Goal: Task Accomplishment & Management: Use online tool/utility

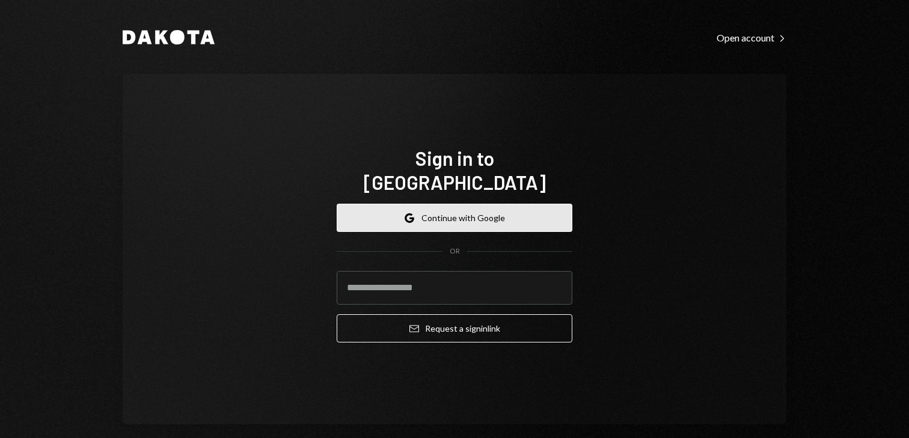
click at [496, 207] on button "Google Continue with Google" at bounding box center [455, 218] width 236 height 28
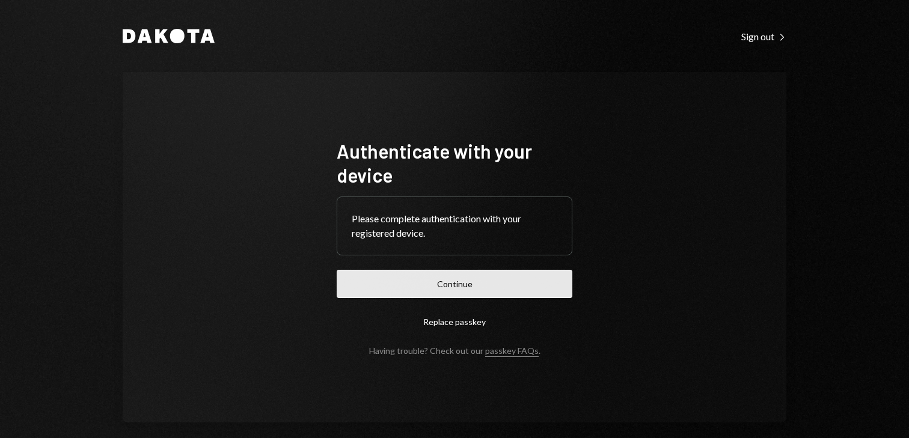
click at [474, 290] on button "Continue" at bounding box center [455, 284] width 236 height 28
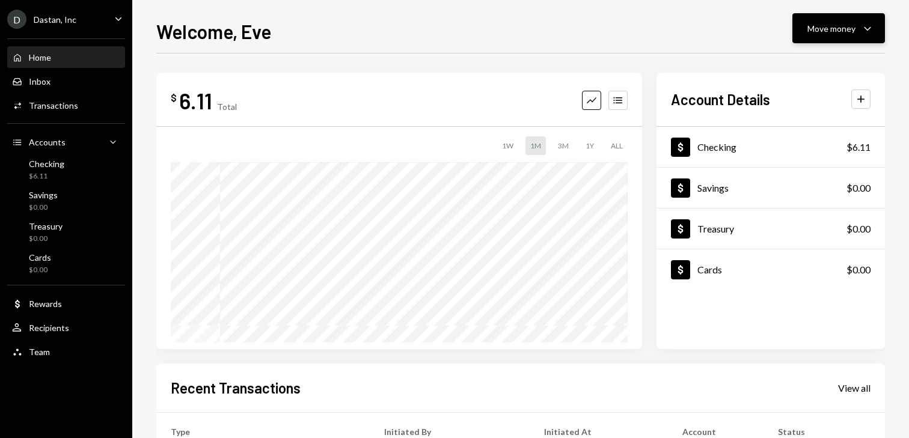
click at [828, 31] on div "Move money" at bounding box center [831, 28] width 48 height 13
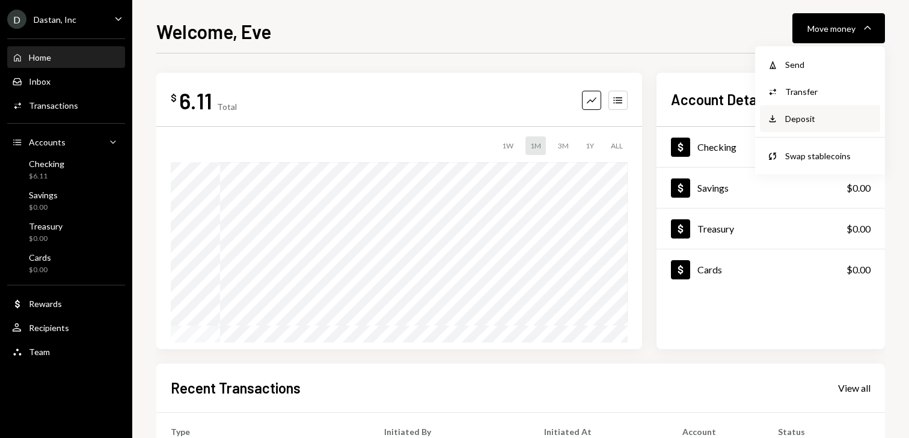
click at [781, 118] on div "Deposit Deposit" at bounding box center [820, 118] width 106 height 13
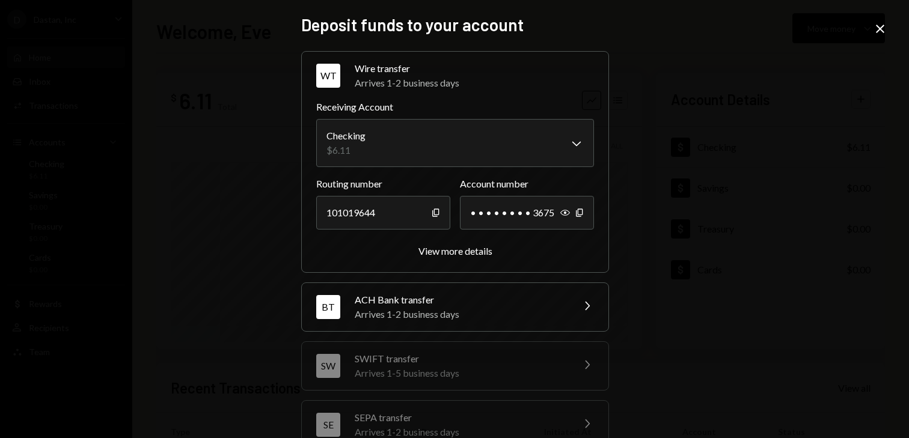
scroll to position [147, 0]
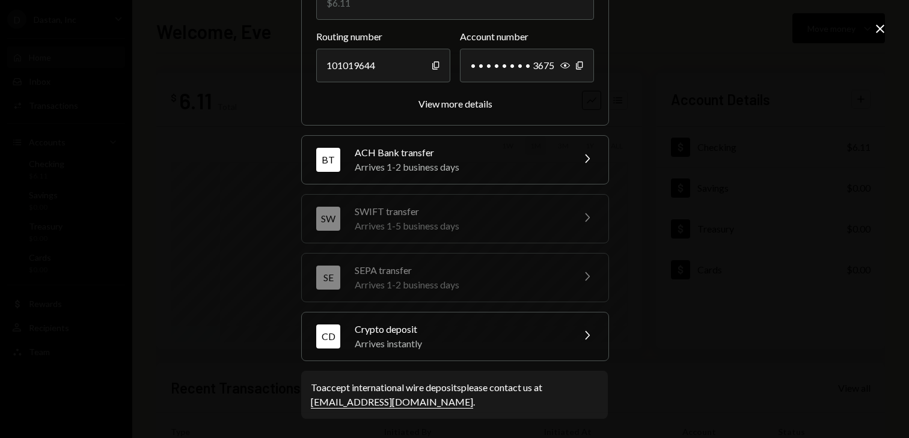
click at [406, 313] on div "CD Crypto deposit Arrives instantly Chevron Right" at bounding box center [455, 337] width 307 height 48
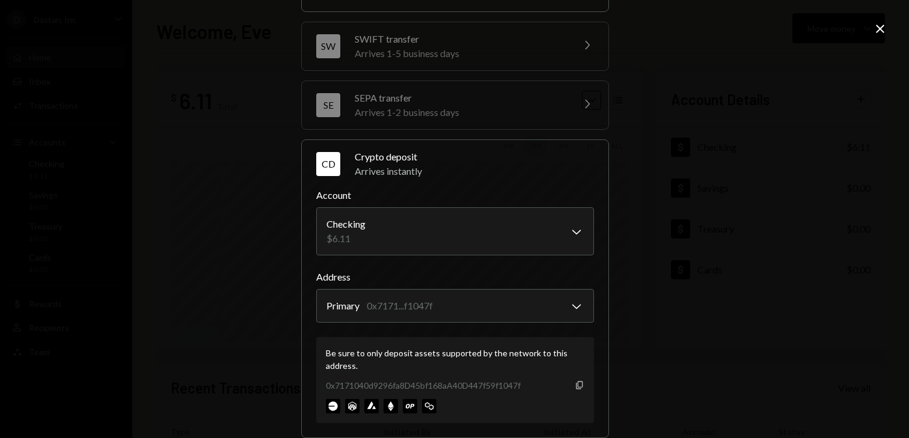
click at [575, 385] on icon "Copy" at bounding box center [580, 385] width 10 height 10
click at [876, 20] on div "**********" at bounding box center [454, 219] width 909 height 438
click at [878, 26] on icon at bounding box center [880, 29] width 8 height 8
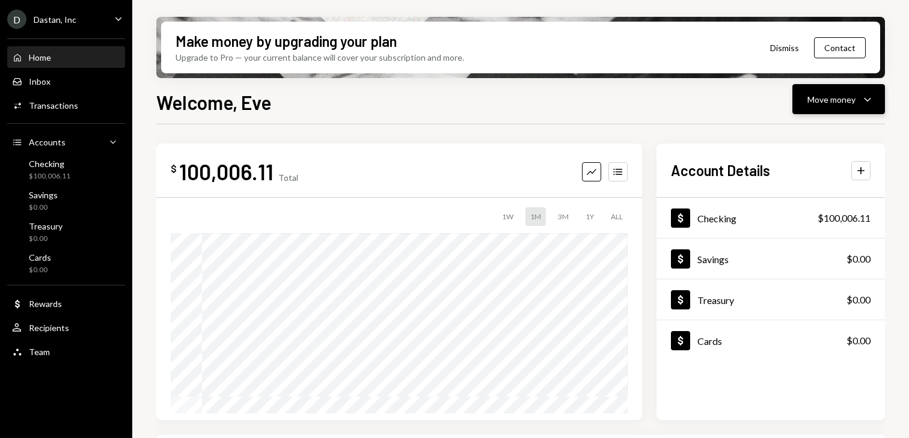
click at [857, 97] on div "Move money Caret Down" at bounding box center [838, 99] width 63 height 14
click at [804, 133] on div "Send" at bounding box center [829, 135] width 88 height 13
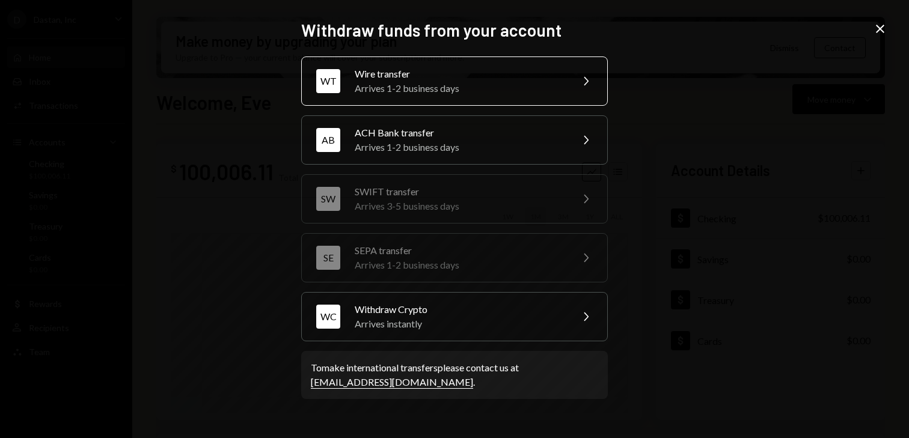
click at [472, 81] on div "Arrives 1-2 business days" at bounding box center [459, 88] width 209 height 14
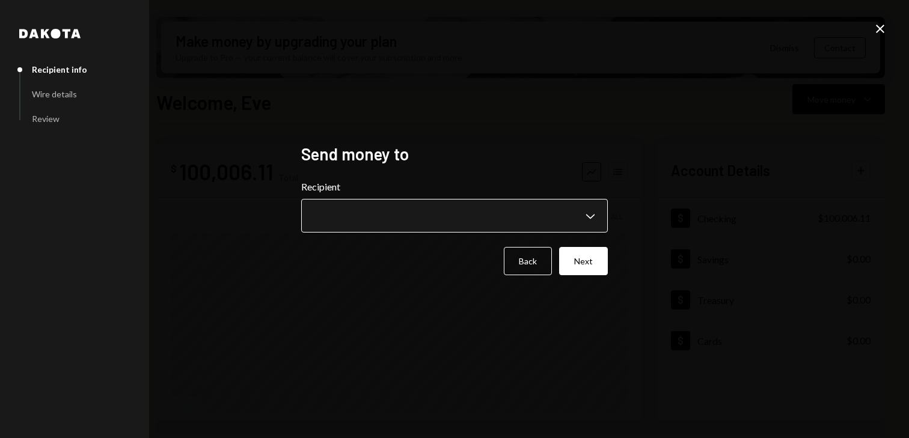
click at [455, 220] on body "D Dastan, Inc Caret Down Home Home Inbox Inbox Activities Transactions Accounts…" at bounding box center [454, 219] width 909 height 438
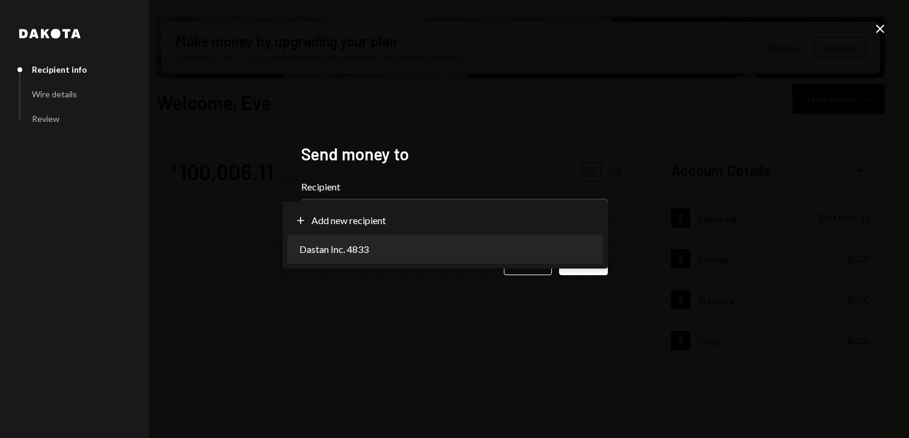
select select "**********"
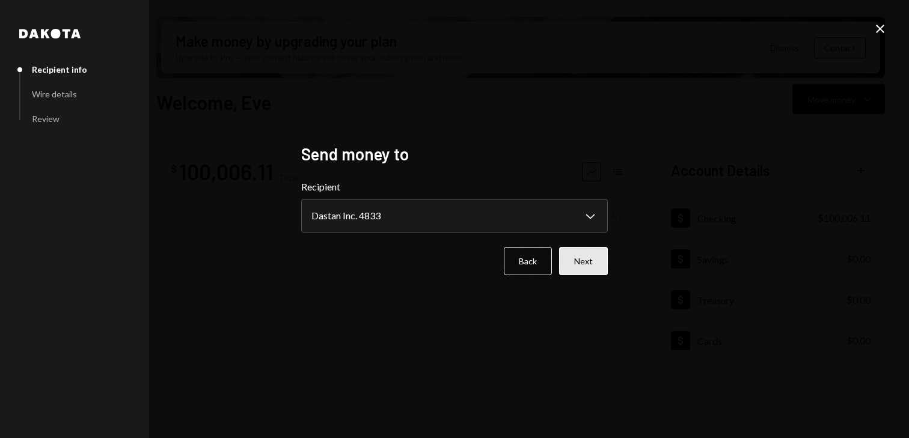
click at [574, 268] on button "Next" at bounding box center [583, 261] width 49 height 28
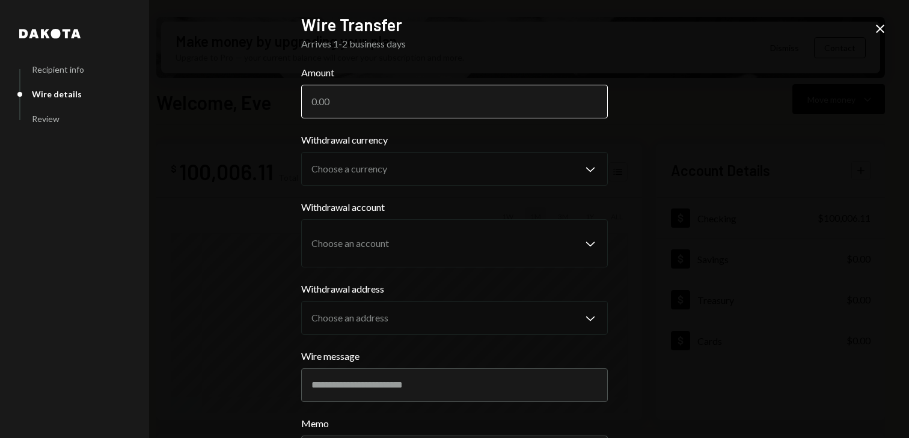
click at [427, 110] on input "Amount" at bounding box center [454, 102] width 307 height 34
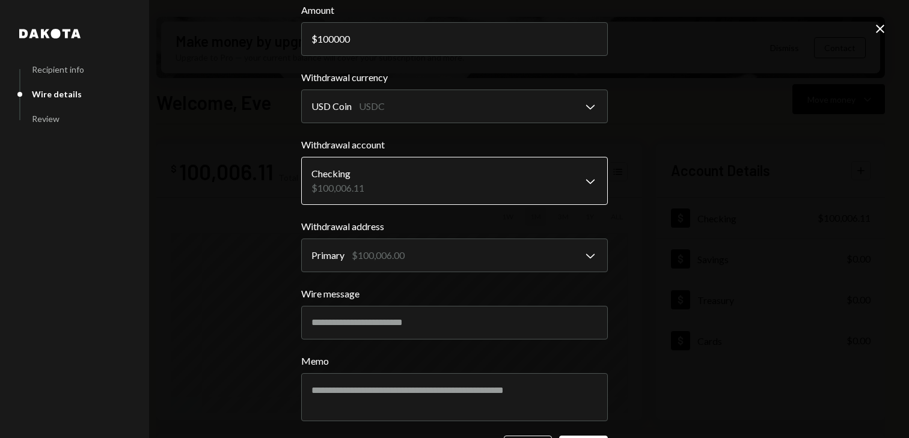
scroll to position [107, 0]
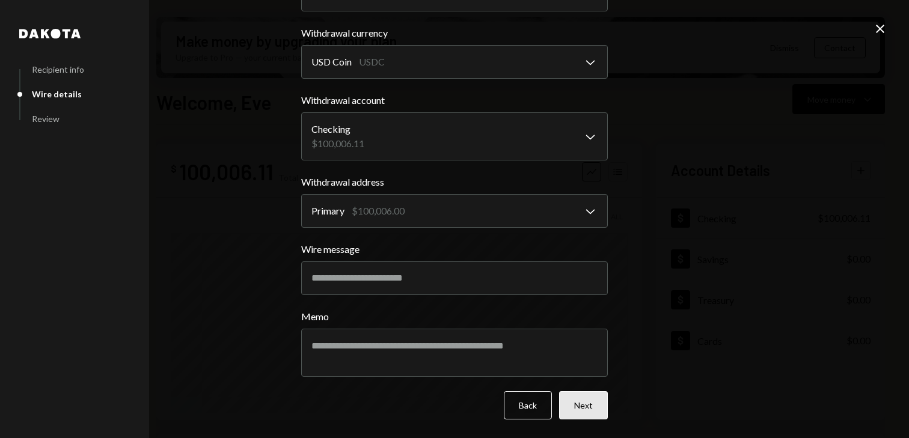
click at [587, 409] on button "Next" at bounding box center [583, 405] width 49 height 28
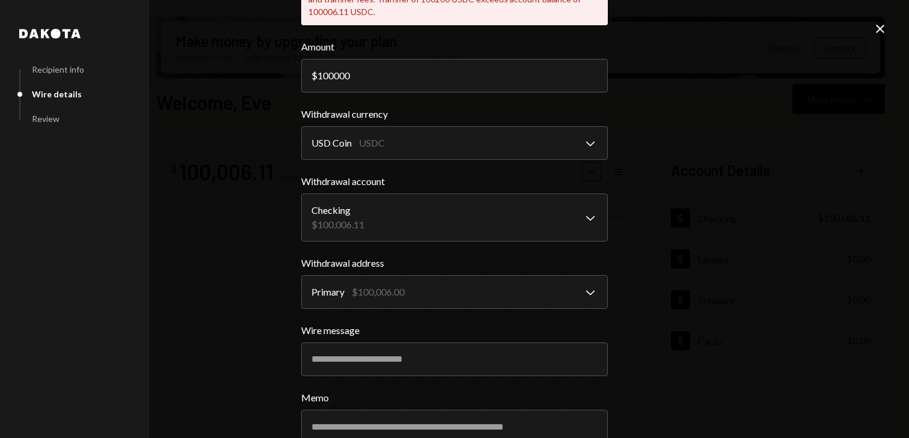
scroll to position [188, 0]
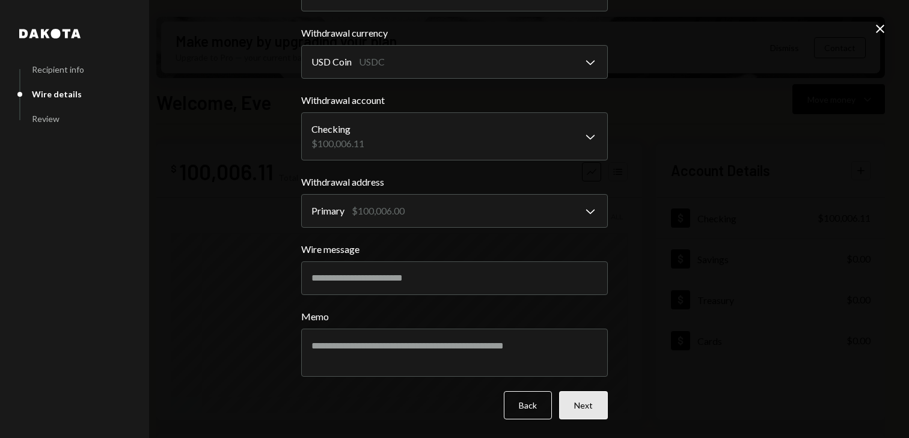
click at [590, 402] on button "Next" at bounding box center [583, 405] width 49 height 28
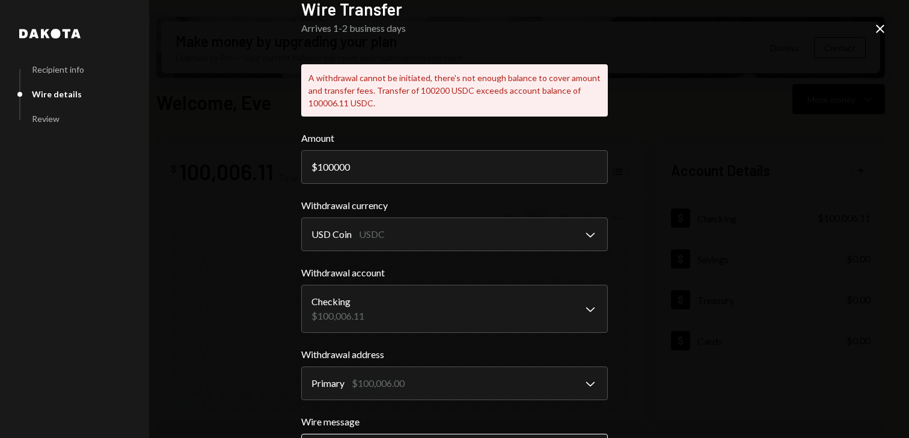
scroll to position [0, 0]
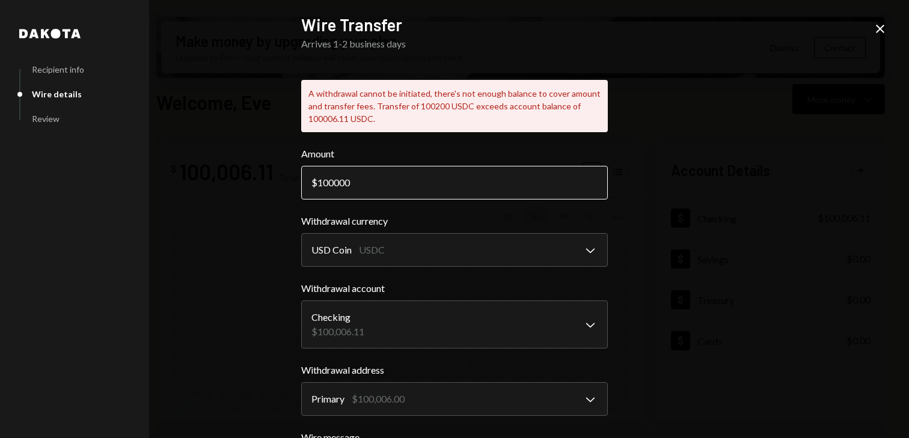
click at [358, 177] on input "100000" at bounding box center [454, 183] width 307 height 34
drag, startPoint x: 329, startPoint y: 183, endPoint x: 375, endPoint y: 181, distance: 45.7
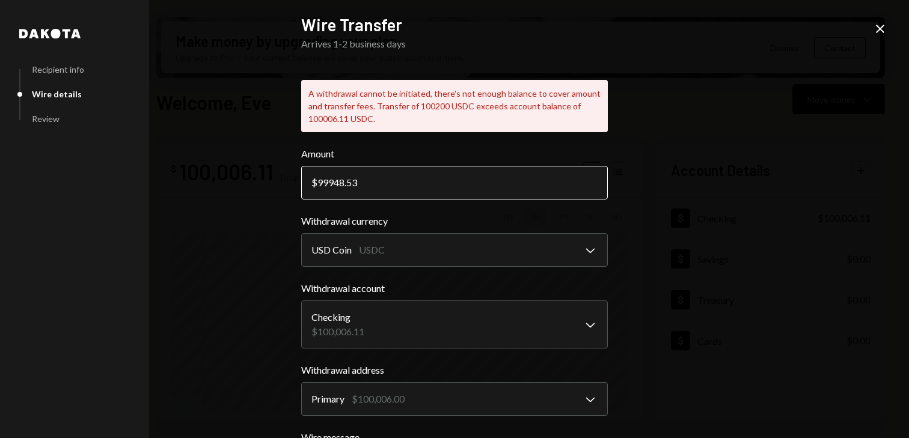
click at [376, 182] on input "99948.53" at bounding box center [454, 183] width 307 height 34
click at [699, 257] on div "**********" at bounding box center [454, 219] width 909 height 438
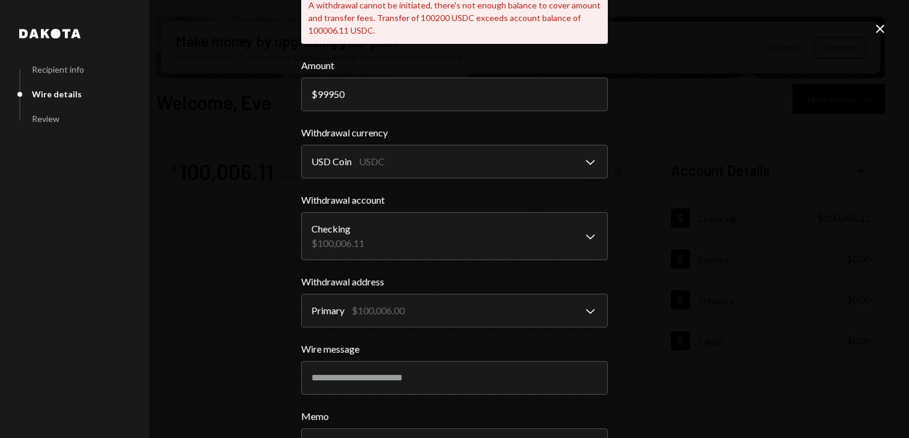
scroll to position [188, 0]
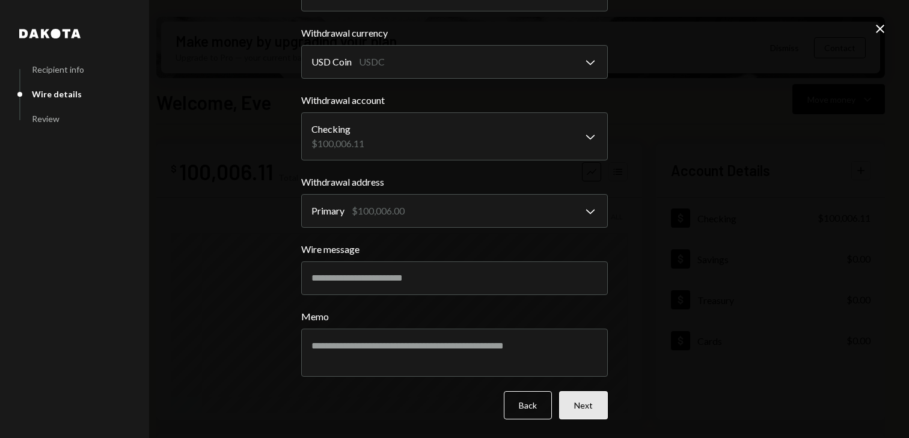
click at [578, 406] on button "Next" at bounding box center [583, 405] width 49 height 28
click at [578, 405] on button "Next" at bounding box center [583, 405] width 49 height 28
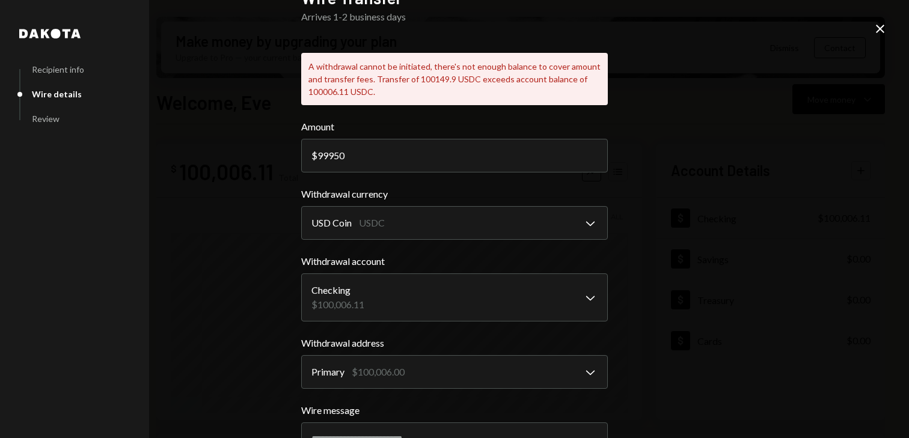
scroll to position [0, 0]
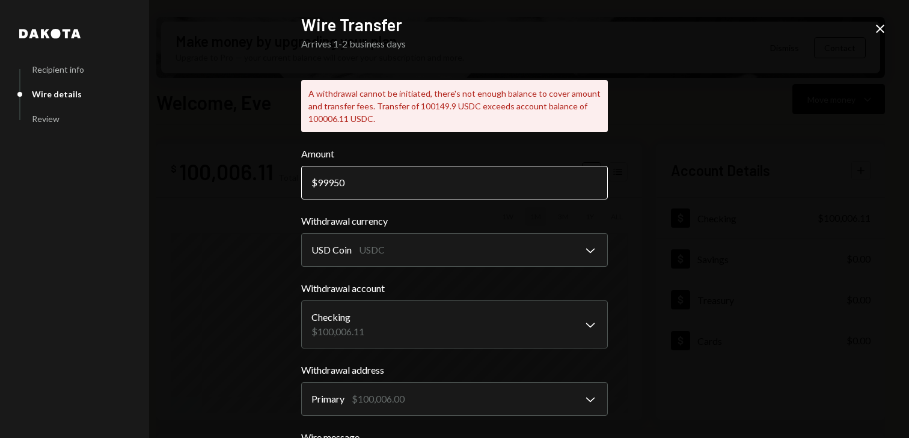
drag, startPoint x: 332, startPoint y: 180, endPoint x: 356, endPoint y: 180, distance: 24.7
click at [356, 180] on input "99950" at bounding box center [454, 183] width 307 height 34
click at [689, 267] on div "**********" at bounding box center [454, 219] width 909 height 438
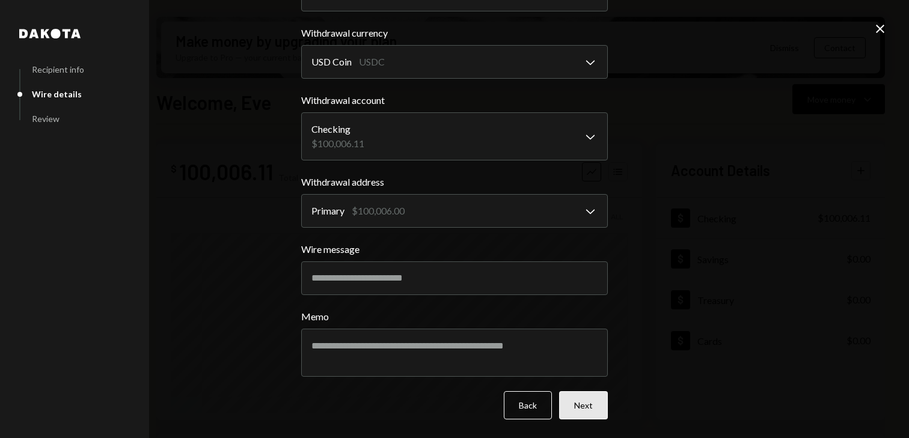
click at [588, 411] on button "Next" at bounding box center [583, 405] width 49 height 28
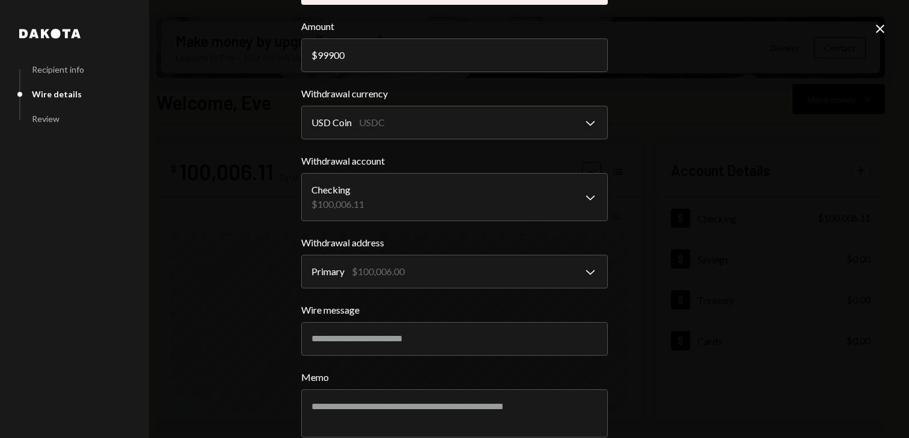
scroll to position [0, 0]
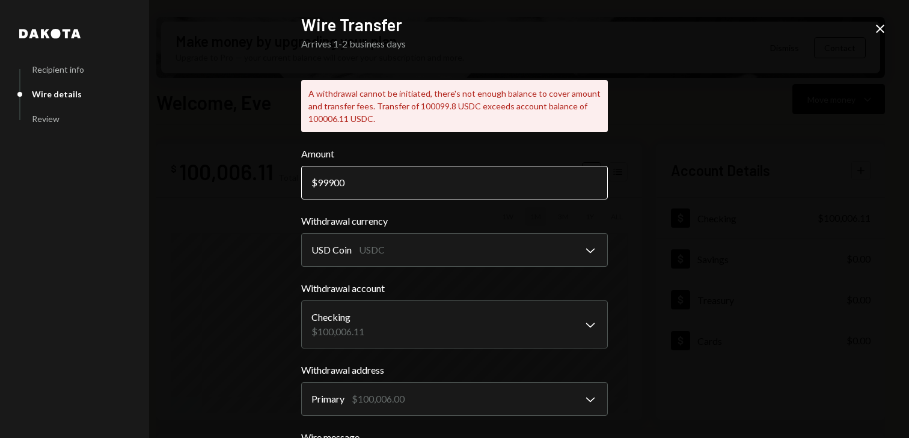
drag, startPoint x: 327, startPoint y: 182, endPoint x: 367, endPoint y: 182, distance: 39.7
click at [367, 182] on input "99900" at bounding box center [454, 183] width 307 height 34
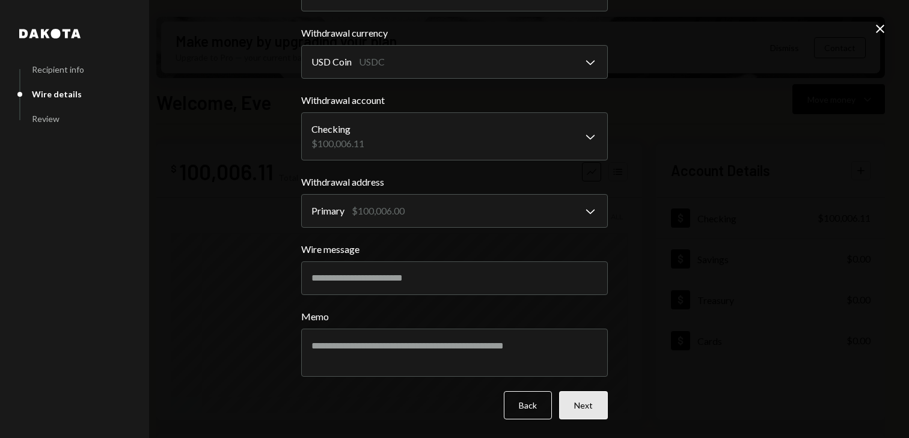
click at [585, 402] on button "Next" at bounding box center [583, 405] width 49 height 28
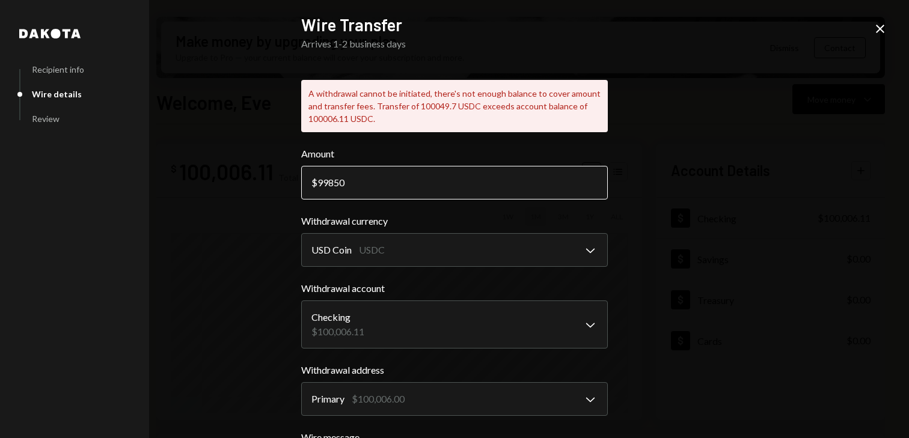
drag, startPoint x: 331, startPoint y: 186, endPoint x: 350, endPoint y: 184, distance: 19.4
click at [352, 186] on input "99850" at bounding box center [454, 183] width 307 height 34
drag, startPoint x: 328, startPoint y: 183, endPoint x: 376, endPoint y: 183, distance: 47.5
click at [376, 183] on input "99799.55" at bounding box center [454, 183] width 307 height 34
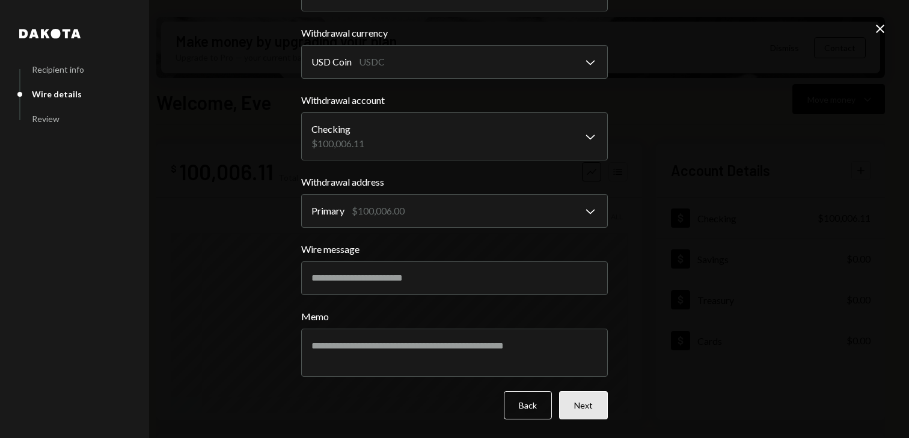
type input "99800"
click at [578, 411] on button "Next" at bounding box center [583, 405] width 49 height 28
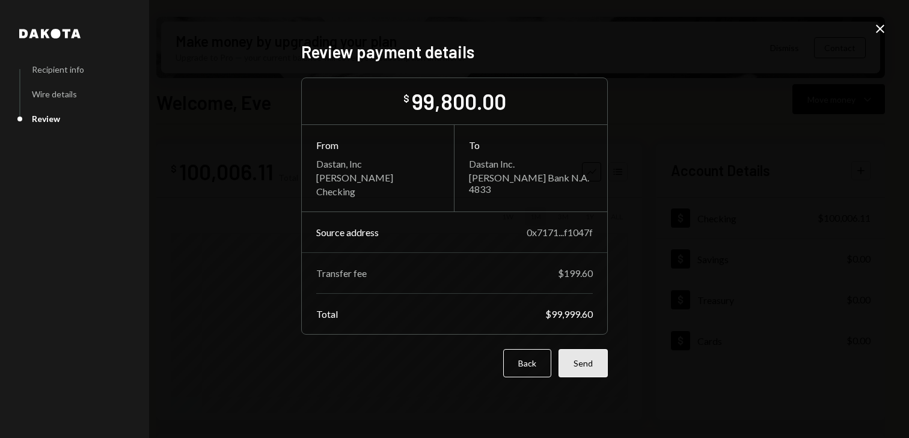
click at [581, 377] on button "Send" at bounding box center [582, 363] width 49 height 28
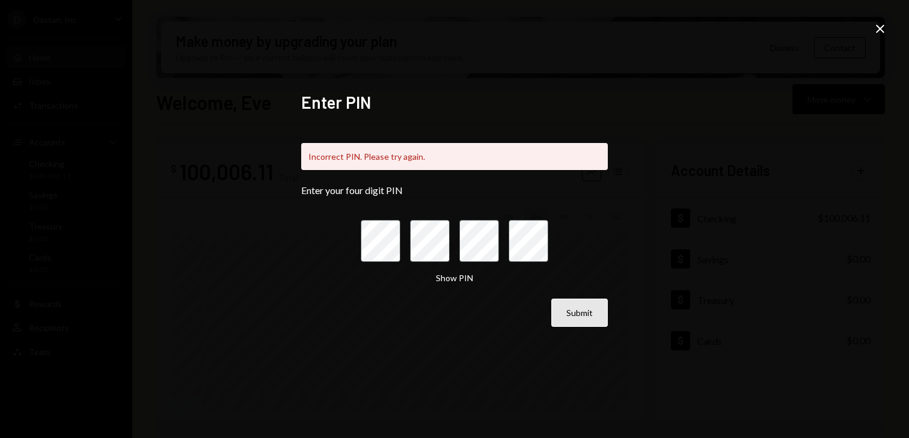
click at [588, 323] on button "Submit" at bounding box center [579, 313] width 57 height 28
click at [453, 280] on button "Show PIN" at bounding box center [454, 278] width 37 height 11
